Goal: Complete application form

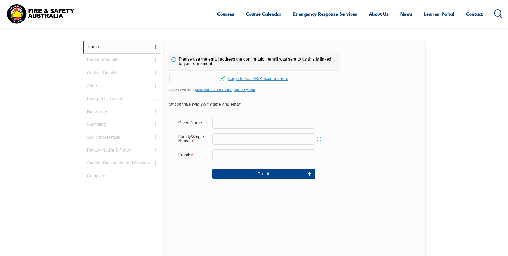
scroll to position [143, 0]
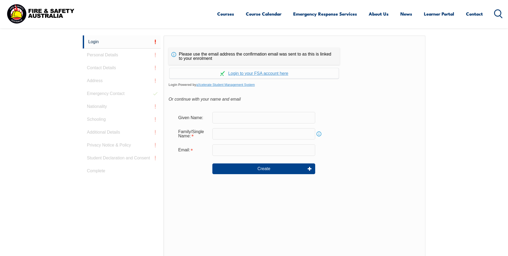
drag, startPoint x: 217, startPoint y: 117, endPoint x: 228, endPoint y: 121, distance: 11.5
click at [217, 117] on input "text" at bounding box center [263, 117] width 103 height 11
type input "[PERSON_NAME]"
type input "Brookfield"
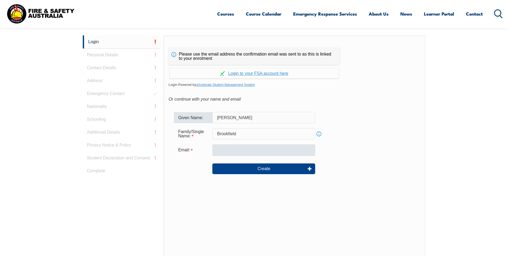
type input "[PERSON_NAME]"
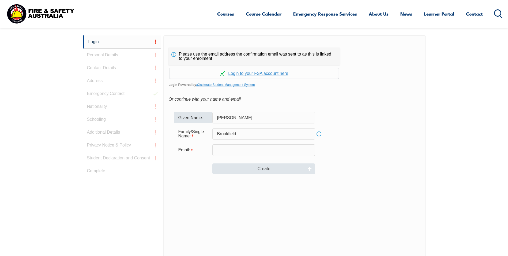
drag, startPoint x: 217, startPoint y: 151, endPoint x: 271, endPoint y: 169, distance: 56.8
click at [217, 151] on input "email" at bounding box center [263, 149] width 103 height 11
type input "[EMAIL_ADDRESS][DOMAIN_NAME]"
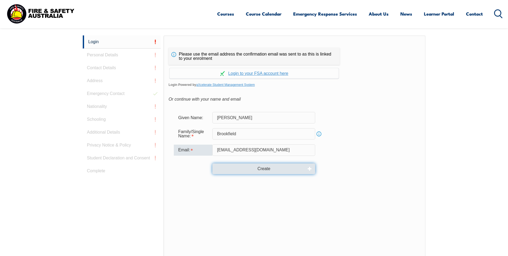
click at [259, 170] on button "Create" at bounding box center [263, 168] width 103 height 11
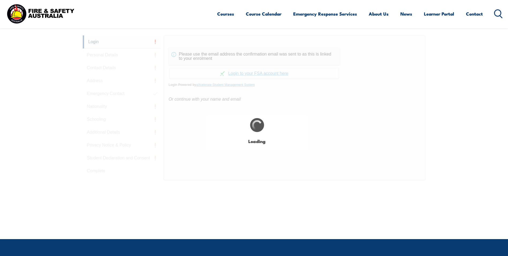
type input "[PERSON_NAME]"
type input "Brookfield"
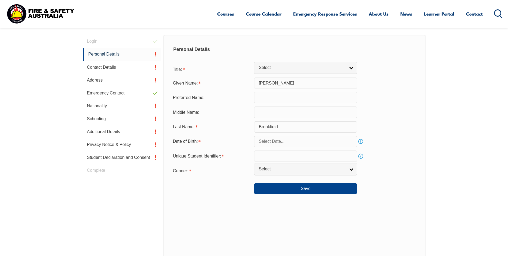
scroll to position [151, 0]
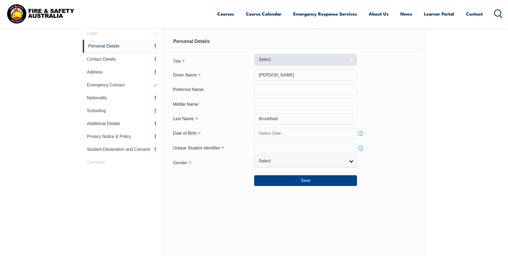
click at [352, 61] on link "Select" at bounding box center [305, 60] width 103 height 12
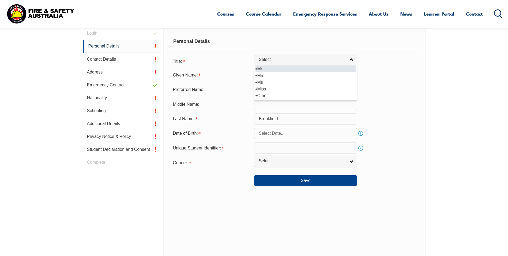
click at [279, 67] on li "Mr" at bounding box center [306, 68] width 100 height 7
select select "Mr"
click at [283, 87] on input "text" at bounding box center [305, 89] width 103 height 11
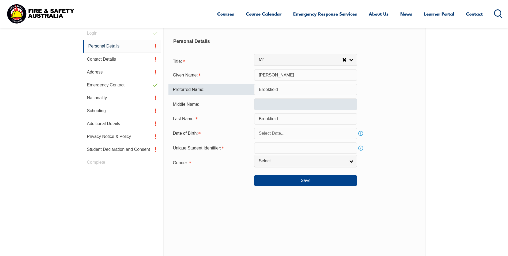
type input "Brookfield"
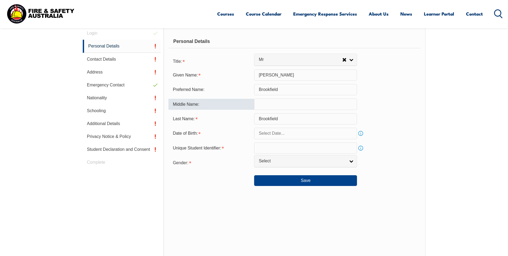
click at [273, 104] on input "text" at bounding box center [305, 103] width 103 height 11
type input "[PERSON_NAME]"
click at [264, 134] on input "text" at bounding box center [305, 133] width 103 height 11
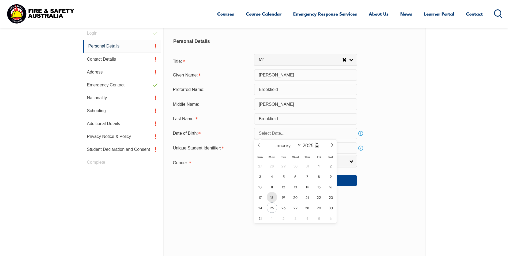
click at [274, 197] on span "18" at bounding box center [272, 197] width 10 height 10
type input "[DATE]"
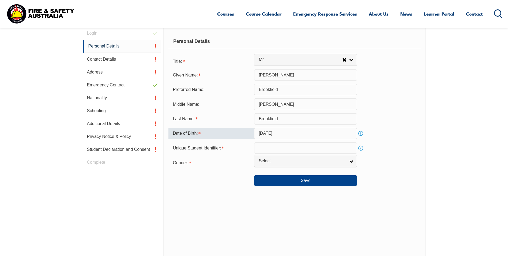
click at [291, 132] on input "[DATE]" at bounding box center [305, 133] width 103 height 11
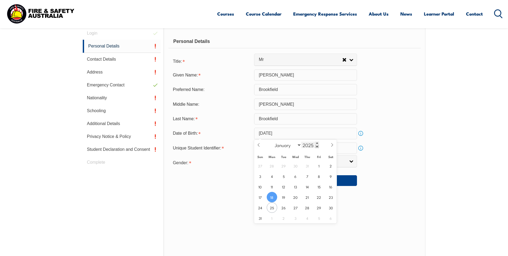
click at [315, 147] on span at bounding box center [317, 146] width 4 height 3
click at [316, 147] on span at bounding box center [317, 146] width 4 height 3
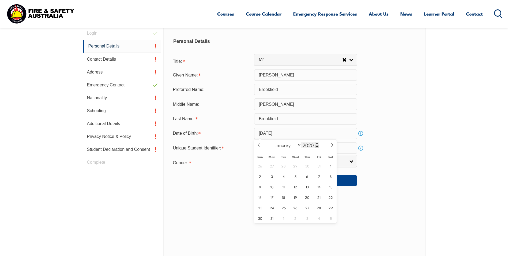
click at [316, 147] on span at bounding box center [317, 146] width 4 height 3
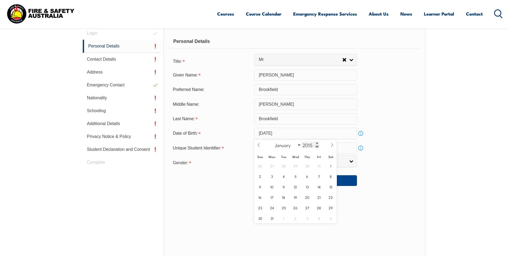
click at [316, 147] on span at bounding box center [317, 146] width 4 height 3
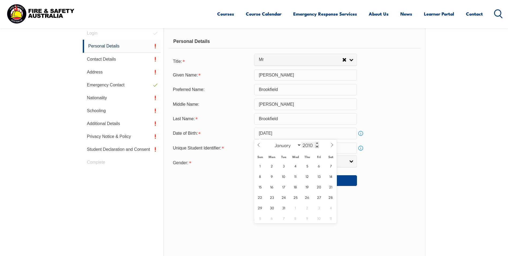
click at [316, 147] on span at bounding box center [317, 146] width 4 height 3
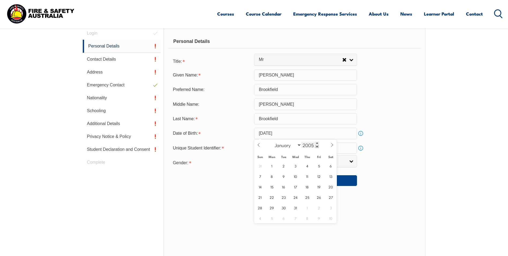
click at [316, 147] on span at bounding box center [317, 146] width 4 height 3
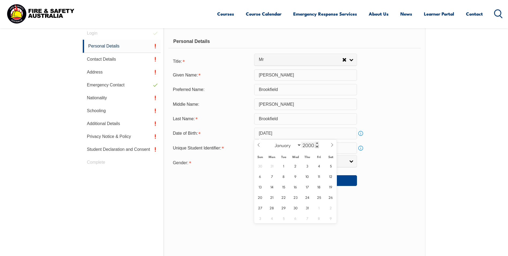
click at [316, 147] on span at bounding box center [317, 146] width 4 height 3
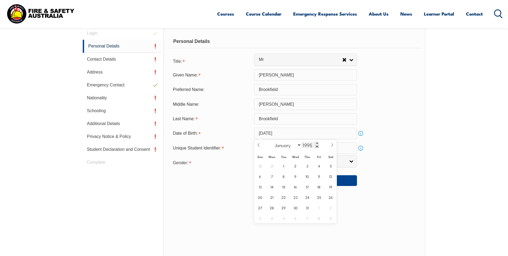
click at [316, 147] on span at bounding box center [317, 146] width 4 height 3
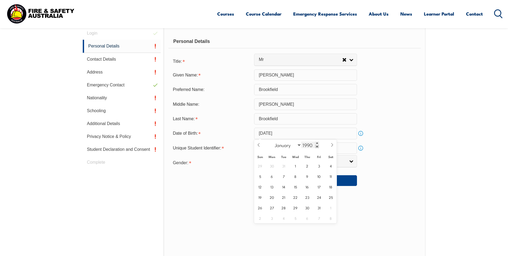
click at [316, 147] on span at bounding box center [317, 146] width 4 height 3
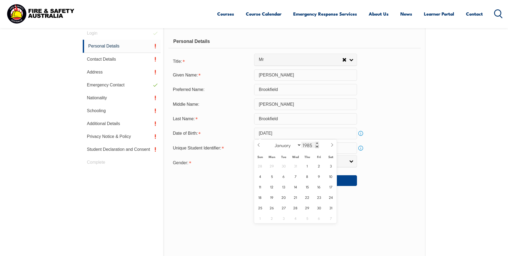
click at [316, 147] on span at bounding box center [317, 146] width 4 height 3
click at [317, 145] on span at bounding box center [317, 146] width 4 height 3
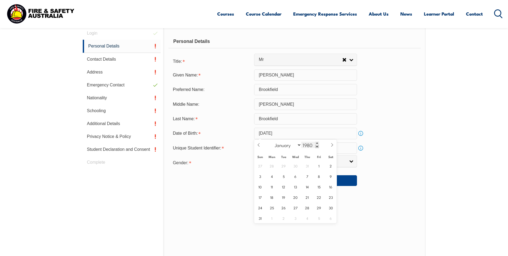
click at [317, 145] on span at bounding box center [317, 146] width 4 height 3
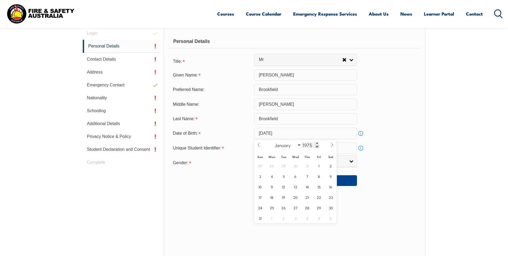
click at [317, 145] on span at bounding box center [317, 146] width 4 height 3
click at [318, 145] on span at bounding box center [317, 146] width 4 height 3
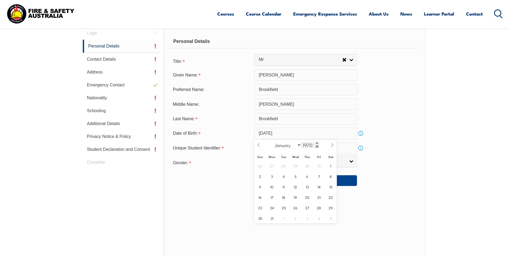
click at [318, 145] on span at bounding box center [317, 146] width 4 height 3
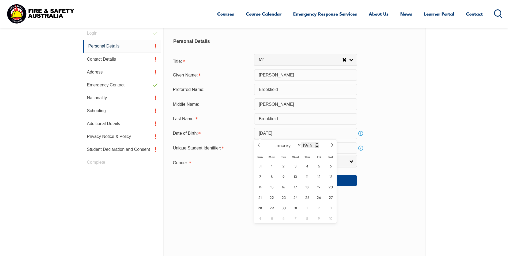
type input "1965"
click at [332, 145] on icon at bounding box center [332, 145] width 4 height 4
click at [259, 145] on icon at bounding box center [259, 145] width 4 height 4
select select "6"
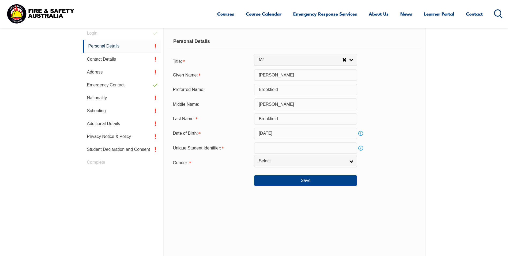
click at [366, 197] on div "Personal Details Title: Mr Mrs Ms Miss Other Mr Mr Mrs Ms Miss Other Given Name…" at bounding box center [295, 144] width 262 height 235
click at [291, 133] on input "[DATE]" at bounding box center [305, 133] width 103 height 11
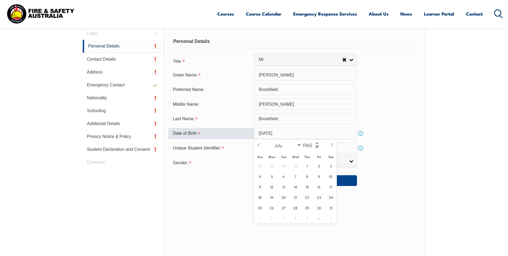
click at [294, 133] on input "[DATE]" at bounding box center [305, 133] width 103 height 11
click at [260, 198] on span "18" at bounding box center [260, 197] width 10 height 10
type input "[DATE]"
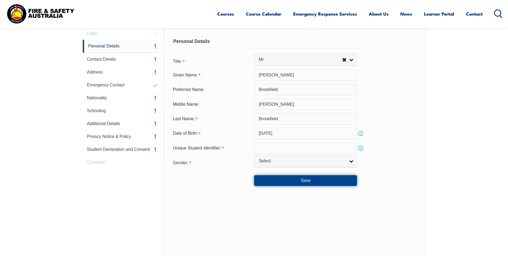
click at [310, 181] on button "Save" at bounding box center [305, 180] width 103 height 11
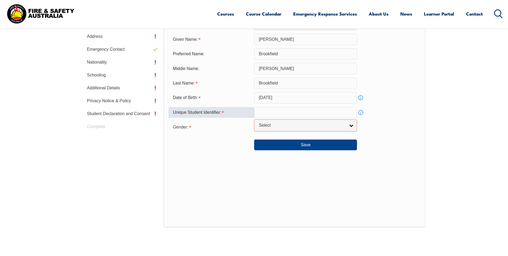
scroll to position [186, 0]
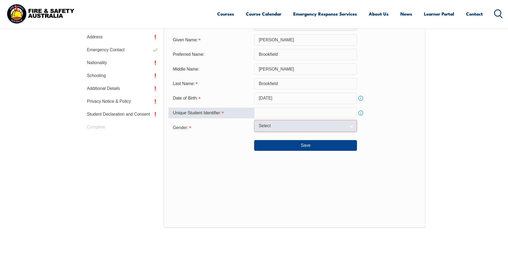
click at [354, 125] on link "Select" at bounding box center [305, 126] width 103 height 12
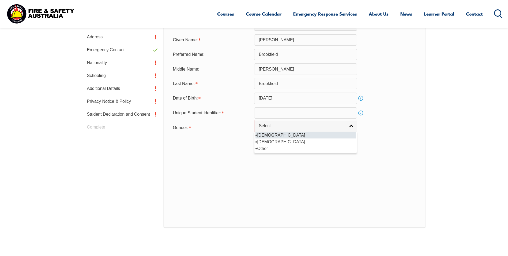
click at [264, 135] on li "[DEMOGRAPHIC_DATA]" at bounding box center [306, 135] width 100 height 7
select select "M"
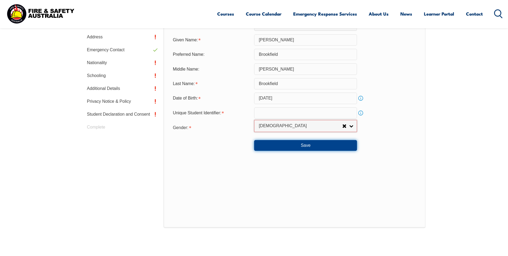
click at [305, 145] on button "Save" at bounding box center [305, 145] width 103 height 11
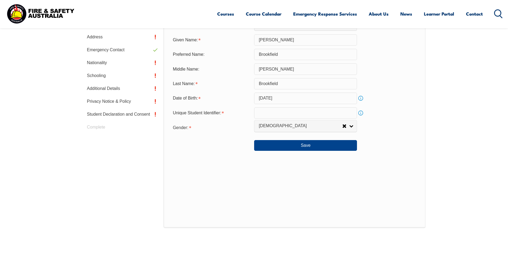
click at [199, 154] on div "Personal Details Title: Mr Mrs Ms Miss Other Mr Given Name: [PERSON_NAME] Prefe…" at bounding box center [295, 109] width 262 height 235
click at [270, 114] on input "text" at bounding box center [305, 112] width 103 height 11
drag, startPoint x: 209, startPoint y: 167, endPoint x: 221, endPoint y: 159, distance: 14.4
click at [214, 164] on div "Personal Details Title: Mr Mrs Ms Miss Other Mr Given Name: [PERSON_NAME] Prefe…" at bounding box center [295, 109] width 262 height 235
click at [360, 113] on link "Info" at bounding box center [361, 113] width 8 height 8
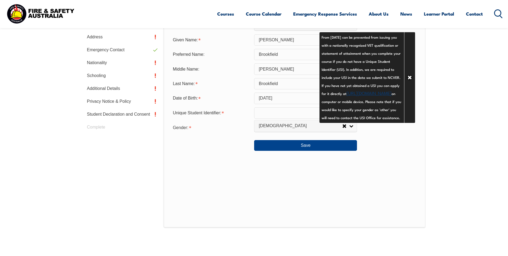
drag, startPoint x: 252, startPoint y: 207, endPoint x: 269, endPoint y: 169, distance: 41.5
click at [253, 205] on div "Personal Details Title: Mr Mrs Ms Miss Other Mr Given Name: [PERSON_NAME] Prefe…" at bounding box center [295, 109] width 262 height 235
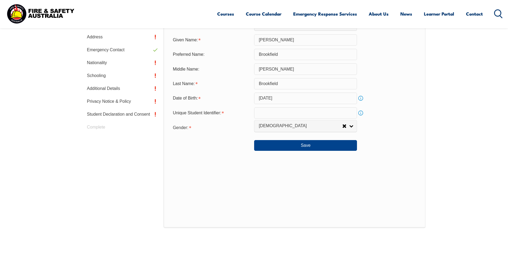
click at [271, 110] on input "text" at bounding box center [305, 112] width 103 height 11
click at [361, 113] on link "Info" at bounding box center [361, 113] width 8 height 8
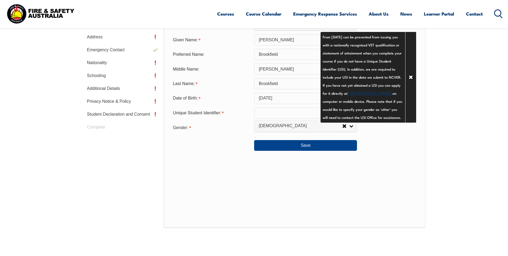
click at [348, 96] on link "[URL][DOMAIN_NAME]" at bounding box center [370, 92] width 45 height 6
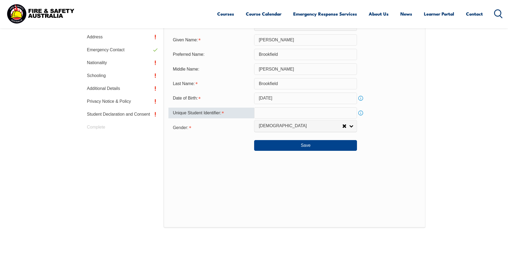
click at [274, 110] on input "text" at bounding box center [305, 112] width 103 height 11
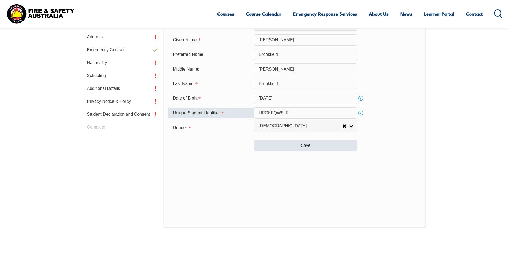
type input "UPGKFQW6LR"
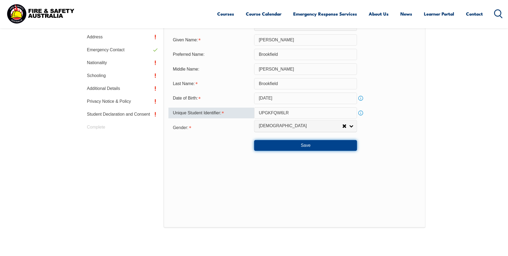
click at [306, 145] on button "Save" at bounding box center [305, 145] width 103 height 11
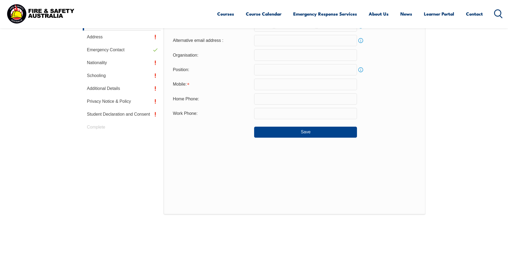
scroll to position [151, 0]
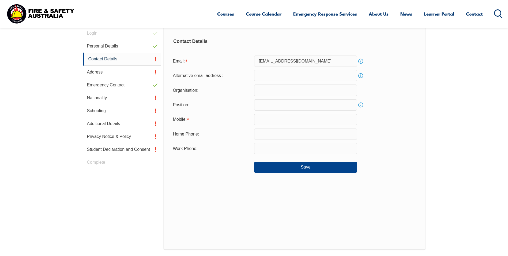
click at [275, 93] on input "text" at bounding box center [305, 89] width 103 height 11
click at [272, 90] on input "text" at bounding box center [305, 89] width 103 height 11
drag, startPoint x: 268, startPoint y: 90, endPoint x: 271, endPoint y: 92, distance: 3.6
click at [307, 91] on input "Elders Toll Formulation" at bounding box center [305, 89] width 103 height 11
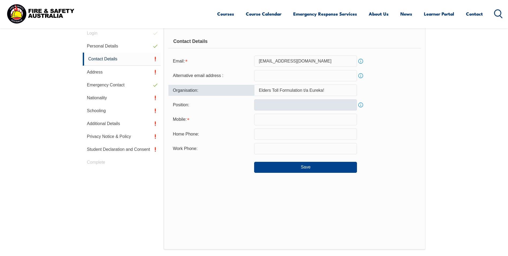
type input "Elders Toll Formulation t/a Eureka!"
click at [278, 106] on input "text" at bounding box center [305, 104] width 103 height 11
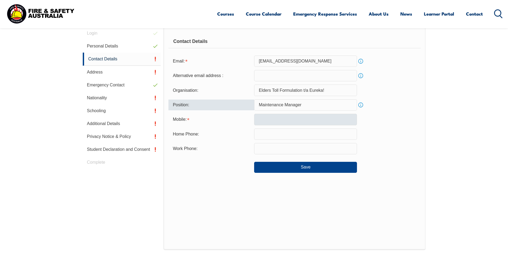
type input "Maintenance Manager"
click at [269, 123] on input "text" at bounding box center [305, 119] width 103 height 11
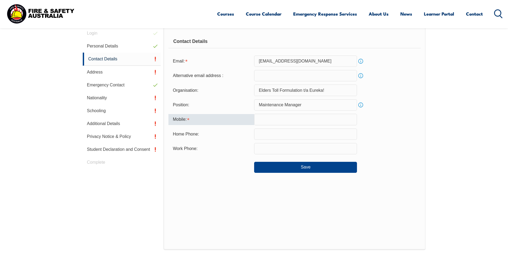
type input "0450795656"
type input "[EMAIL_ADDRESS][DOMAIN_NAME]"
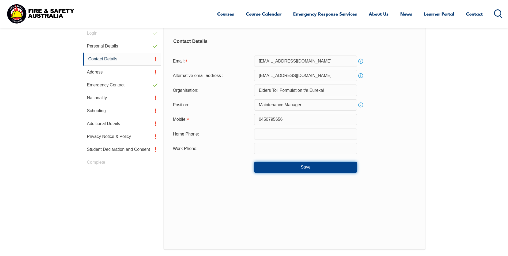
click at [311, 167] on button "Save" at bounding box center [305, 167] width 103 height 11
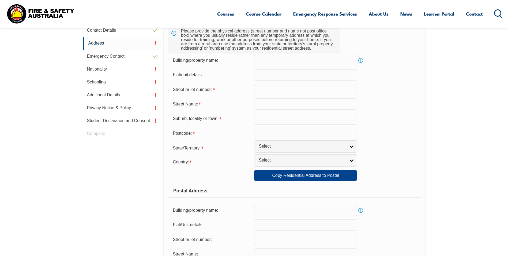
scroll to position [125, 0]
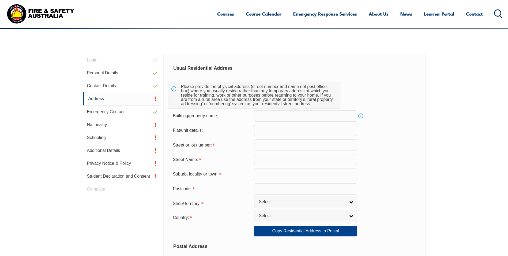
click at [260, 145] on input "text" at bounding box center [305, 144] width 103 height 11
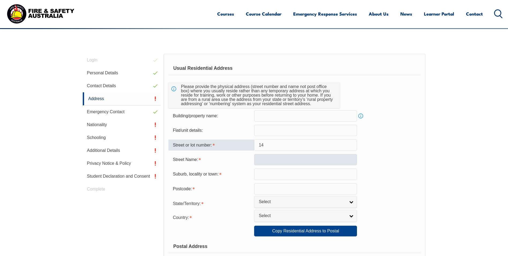
type input "14"
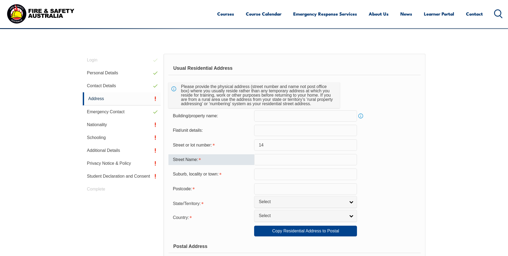
click at [258, 160] on input "text" at bounding box center [305, 159] width 103 height 11
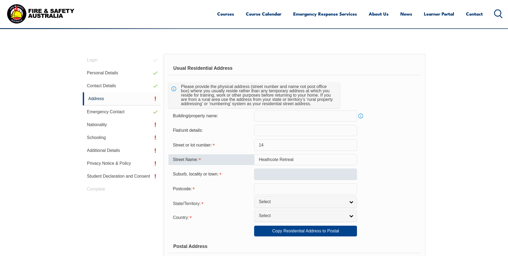
type input "Heathcote Retreat"
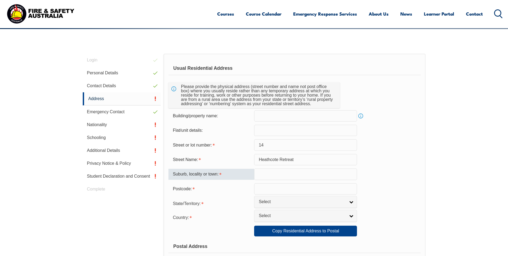
click at [272, 173] on input "text" at bounding box center [305, 173] width 103 height 11
type input "[GEOGRAPHIC_DATA]"
select select "1101"
click at [275, 191] on input "text" at bounding box center [305, 188] width 103 height 11
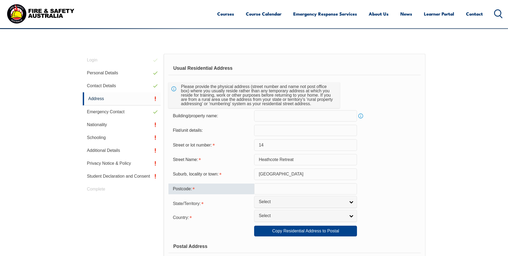
type input "3023"
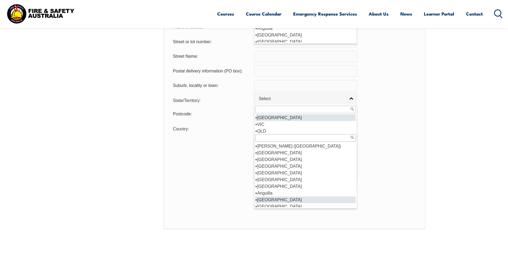
scroll to position [387, 0]
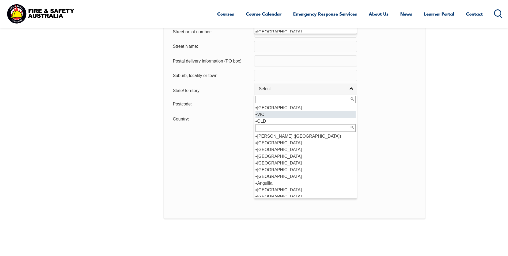
select select "VIC"
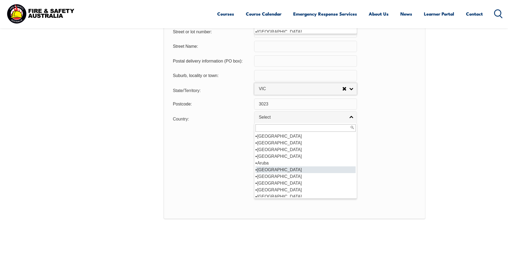
scroll to position [0, 0]
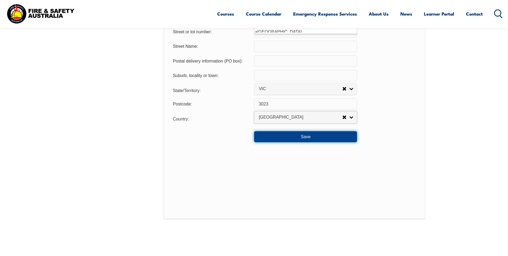
click at [308, 137] on button "Save" at bounding box center [305, 136] width 103 height 11
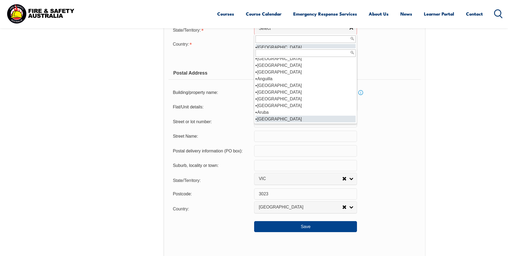
scroll to position [293, 0]
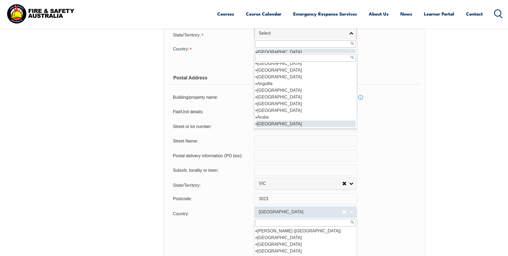
click at [270, 212] on span "[GEOGRAPHIC_DATA]" at bounding box center [301, 212] width 84 height 6
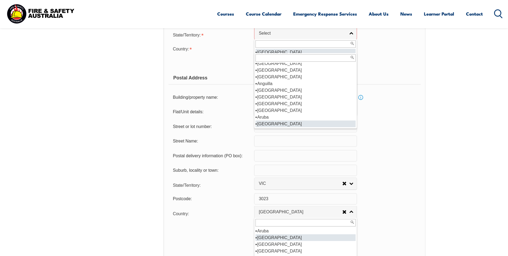
click at [267, 239] on li "[GEOGRAPHIC_DATA]" at bounding box center [306, 237] width 100 height 7
select select "1101"
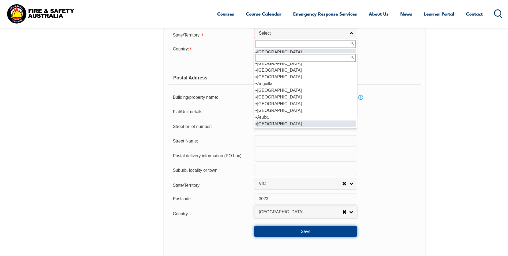
click at [305, 230] on button "Save" at bounding box center [305, 231] width 103 height 11
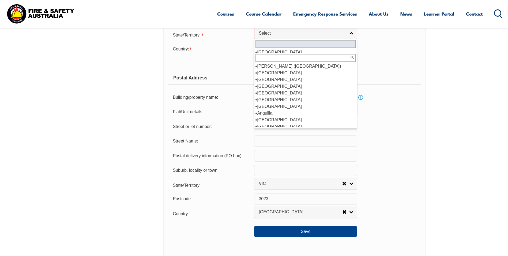
scroll to position [159, 0]
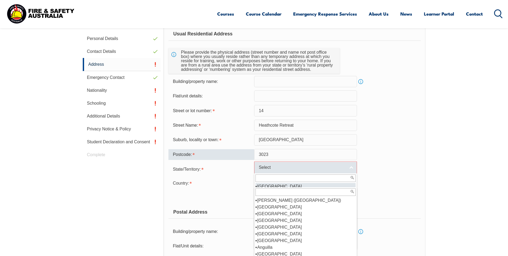
click at [263, 167] on span "Select" at bounding box center [302, 167] width 87 height 6
click at [268, 170] on link "Select" at bounding box center [305, 167] width 103 height 12
click at [269, 166] on span "Select" at bounding box center [302, 167] width 87 height 6
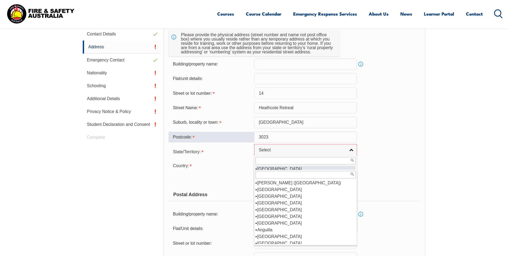
scroll to position [186, 0]
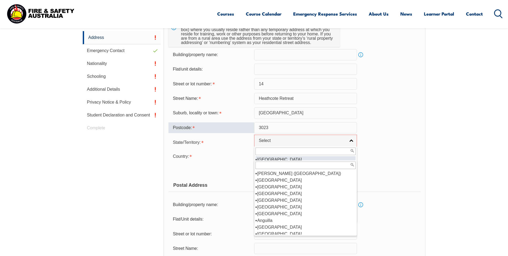
click at [268, 157] on li "[GEOGRAPHIC_DATA]" at bounding box center [306, 159] width 100 height 7
select select "[GEOGRAPHIC_DATA]"
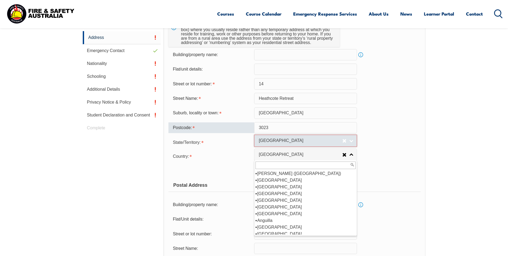
select select
click at [274, 142] on span "Select" at bounding box center [301, 141] width 84 height 6
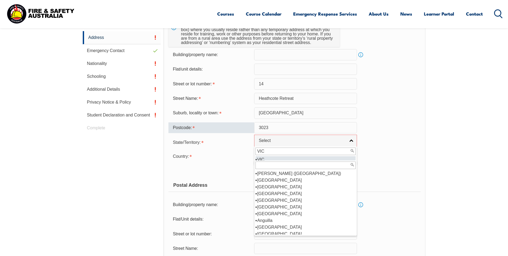
type input "VIC"
click at [262, 157] on em "VIC" at bounding box center [260, 159] width 7 height 5
select select "VIC"
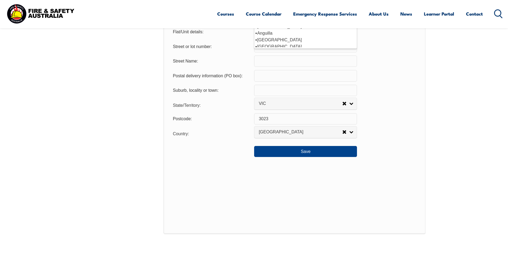
scroll to position [373, 0]
click at [311, 150] on button "Save" at bounding box center [305, 150] width 103 height 11
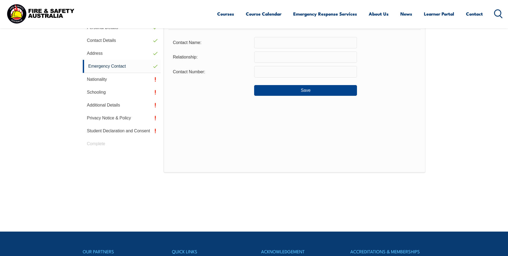
scroll to position [151, 0]
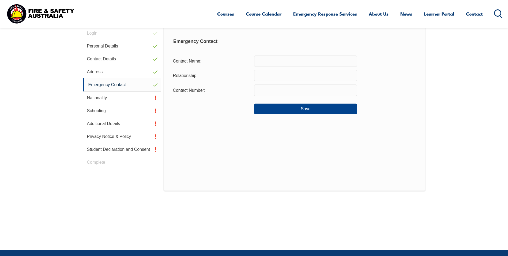
click at [275, 61] on input "text" at bounding box center [305, 60] width 103 height 11
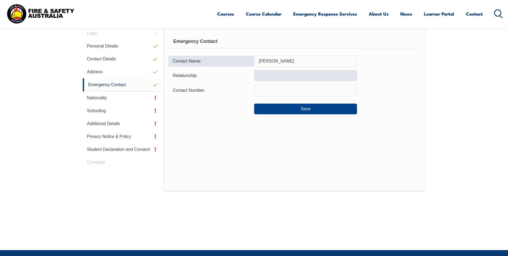
type input "[PERSON_NAME]"
drag, startPoint x: 259, startPoint y: 75, endPoint x: 264, endPoint y: 76, distance: 4.9
click at [261, 75] on input "text" at bounding box center [305, 75] width 103 height 11
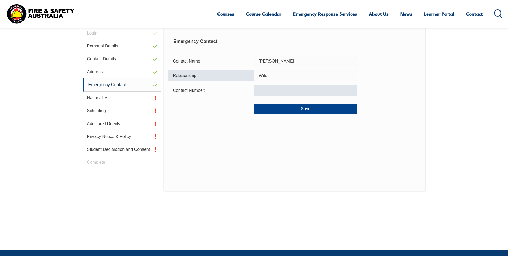
type input "Wife"
drag, startPoint x: 263, startPoint y: 91, endPoint x: 266, endPoint y: 90, distance: 3.0
click at [266, 90] on input "text" at bounding box center [305, 89] width 103 height 11
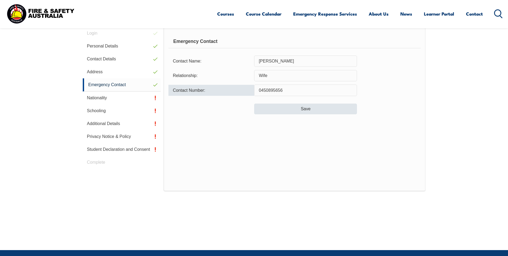
type input "0450895656"
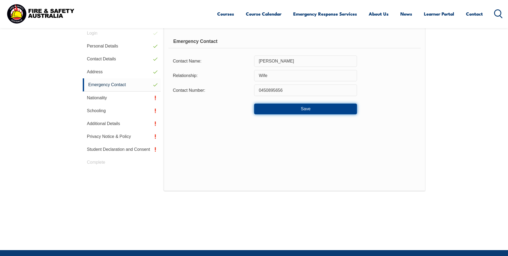
click at [308, 106] on button "Save" at bounding box center [305, 108] width 103 height 11
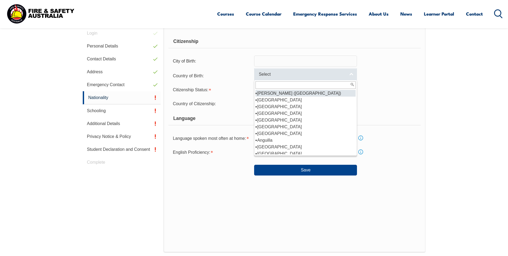
click at [353, 74] on link "Select" at bounding box center [305, 74] width 103 height 12
click at [395, 104] on div "Country of Citizenship: [GEOGRAPHIC_DATA] ([DEMOGRAPHIC_DATA]) [GEOGRAPHIC_DATA…" at bounding box center [295, 103] width 252 height 11
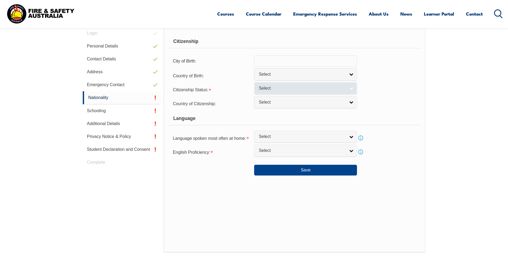
click at [268, 89] on span "Select" at bounding box center [302, 88] width 87 height 6
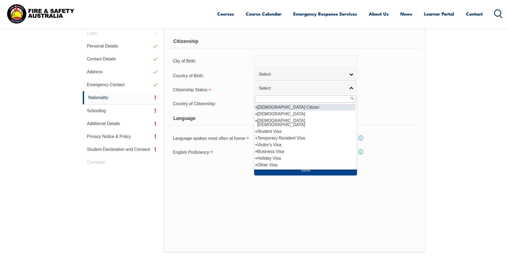
click at [277, 106] on li "[DEMOGRAPHIC_DATA] Citizen" at bounding box center [306, 107] width 100 height 7
select select "1"
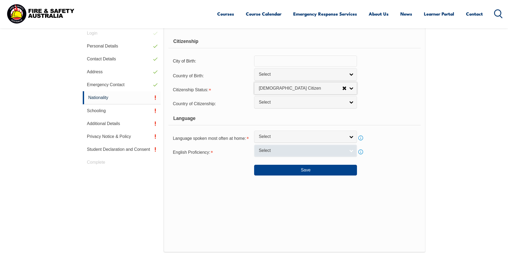
click at [353, 151] on link "Select" at bounding box center [305, 150] width 103 height 12
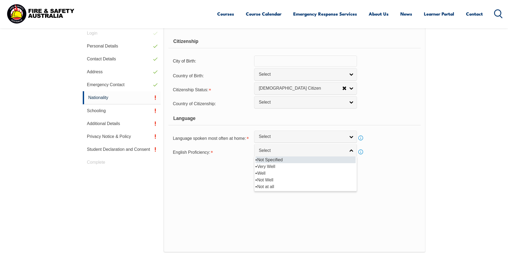
drag, startPoint x: 206, startPoint y: 188, endPoint x: 240, endPoint y: 165, distance: 40.2
click at [207, 186] on div "Citizenship City of Birth: Country of Birth: [GEOGRAPHIC_DATA] ([DEMOGRAPHIC_DA…" at bounding box center [295, 139] width 262 height 225
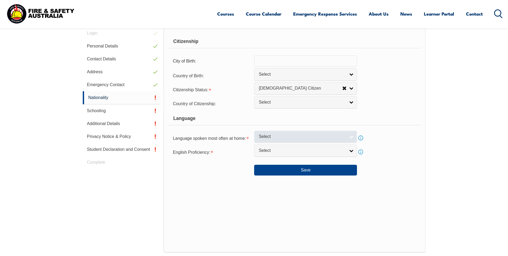
click at [349, 136] on link "Select" at bounding box center [305, 136] width 103 height 12
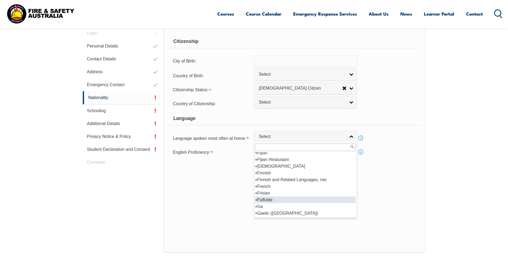
scroll to position [670, 0]
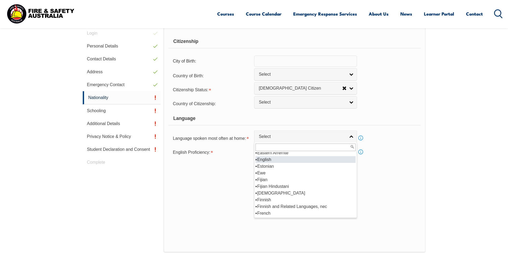
click at [267, 159] on li "English" at bounding box center [306, 159] width 100 height 7
select select "1201"
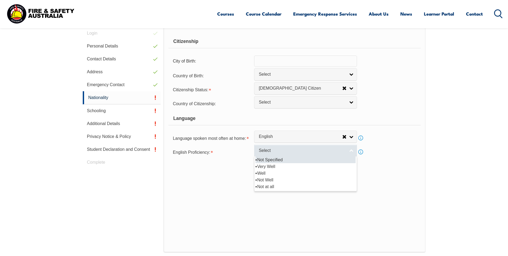
click at [278, 153] on link "Select" at bounding box center [305, 150] width 103 height 12
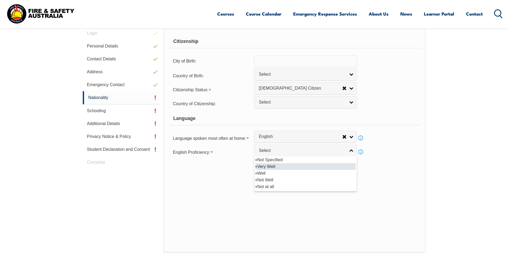
click at [262, 167] on li "Very Well" at bounding box center [306, 166] width 100 height 7
select select "1"
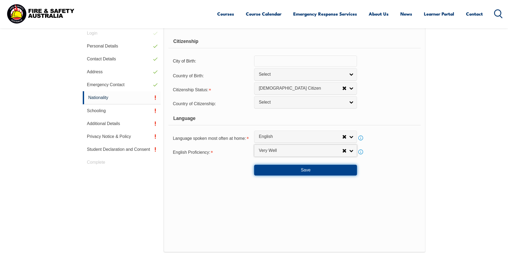
click at [304, 171] on button "Save" at bounding box center [305, 169] width 103 height 11
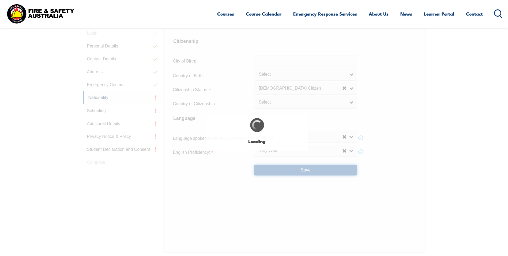
select select "false"
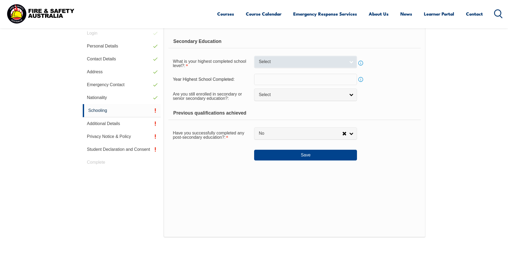
click at [351, 61] on link "Select" at bounding box center [305, 62] width 103 height 12
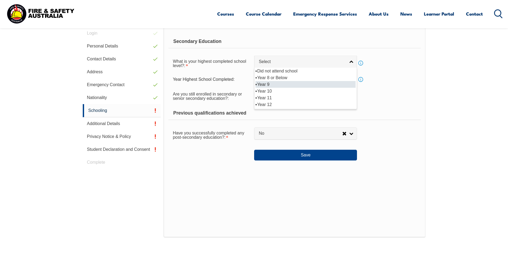
click at [267, 84] on li "Year 9" at bounding box center [306, 84] width 100 height 7
select select "9"
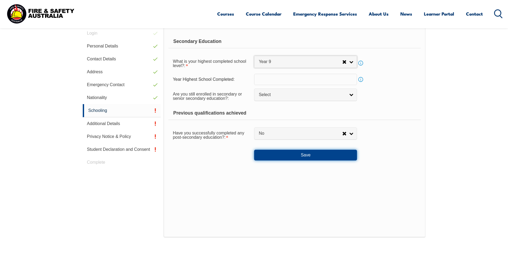
click at [317, 155] on button "Save" at bounding box center [305, 154] width 103 height 11
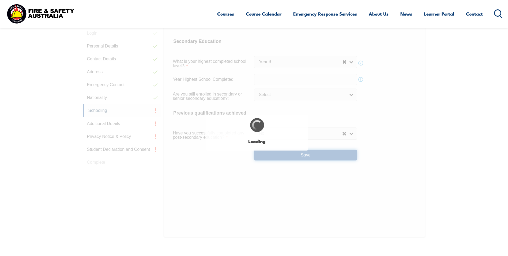
select select
select select "false"
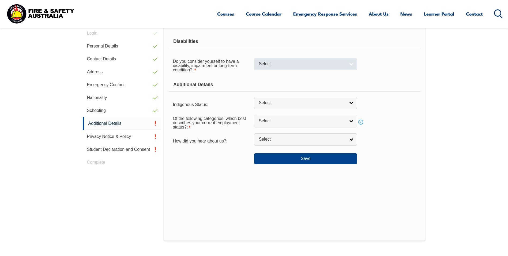
click at [353, 64] on link "Select" at bounding box center [305, 64] width 103 height 12
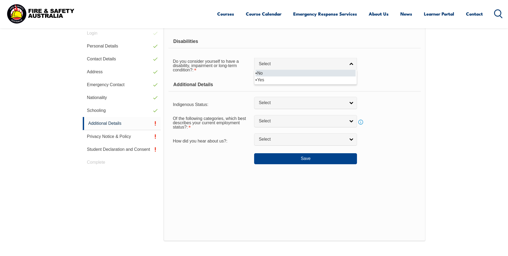
click at [267, 72] on li "No" at bounding box center [306, 73] width 100 height 7
select select "false"
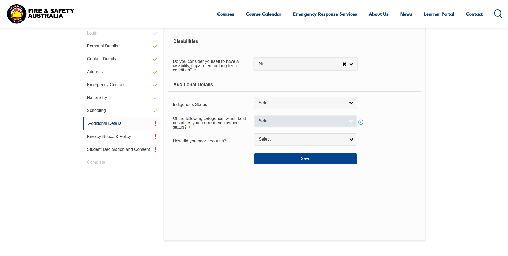
click at [351, 121] on link "Select" at bounding box center [305, 121] width 103 height 12
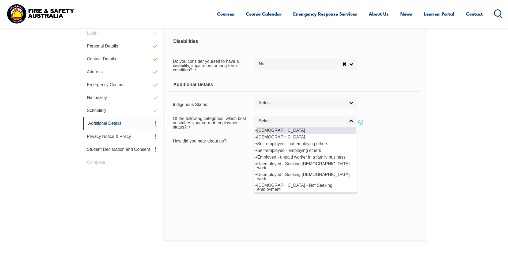
click at [282, 129] on li "[DEMOGRAPHIC_DATA]" at bounding box center [306, 130] width 100 height 7
select select "1"
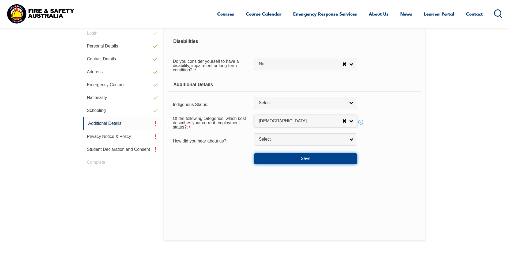
click at [303, 158] on button "Save" at bounding box center [305, 158] width 103 height 11
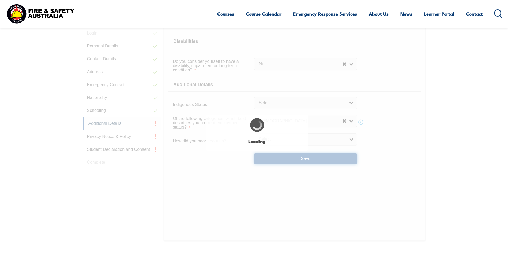
select select "false"
select select
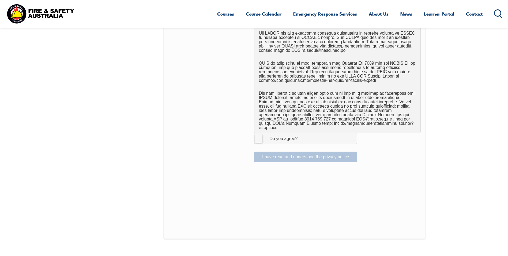
scroll to position [339, 0]
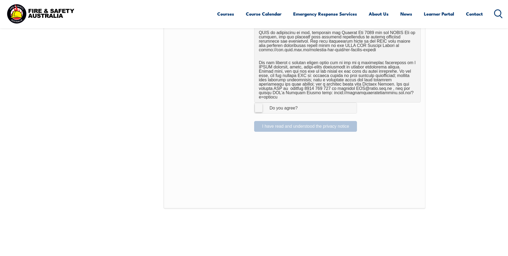
click at [260, 104] on label "I Agree Do you agree?" at bounding box center [305, 107] width 103 height 11
click at [302, 104] on input "I Agree Do you agree?" at bounding box center [306, 108] width 9 height 10
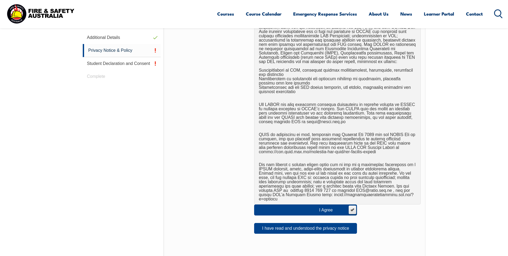
scroll to position [268, 0]
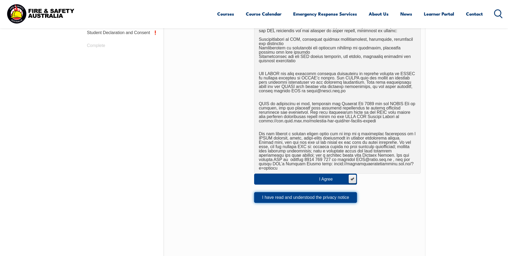
click at [309, 192] on button "I have read and understood the privacy notice" at bounding box center [305, 197] width 103 height 11
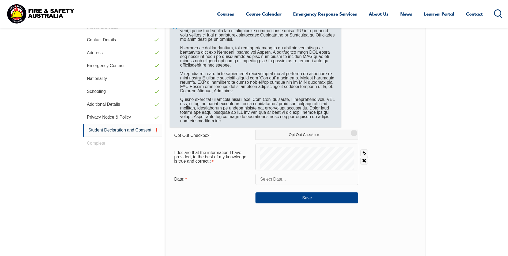
scroll to position [151, 0]
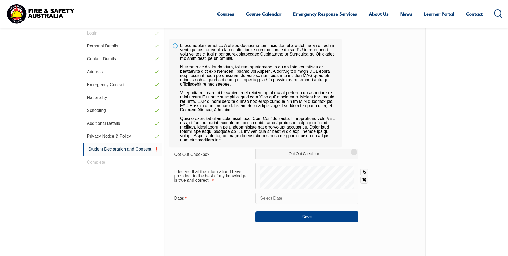
click at [275, 197] on input "text" at bounding box center [307, 197] width 103 height 11
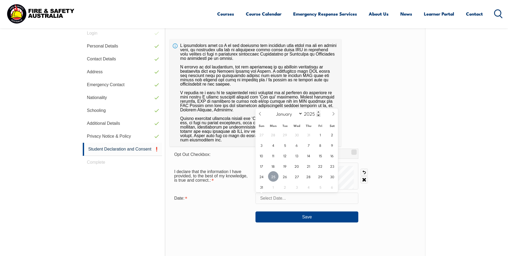
click at [272, 176] on span "25" at bounding box center [273, 176] width 10 height 10
type input "[DATE]"
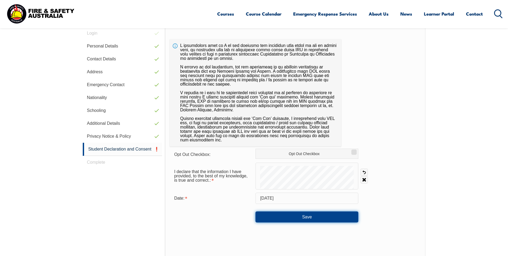
click at [308, 217] on button "Save" at bounding box center [307, 216] width 103 height 11
